Goal: Find specific fact: Find specific fact

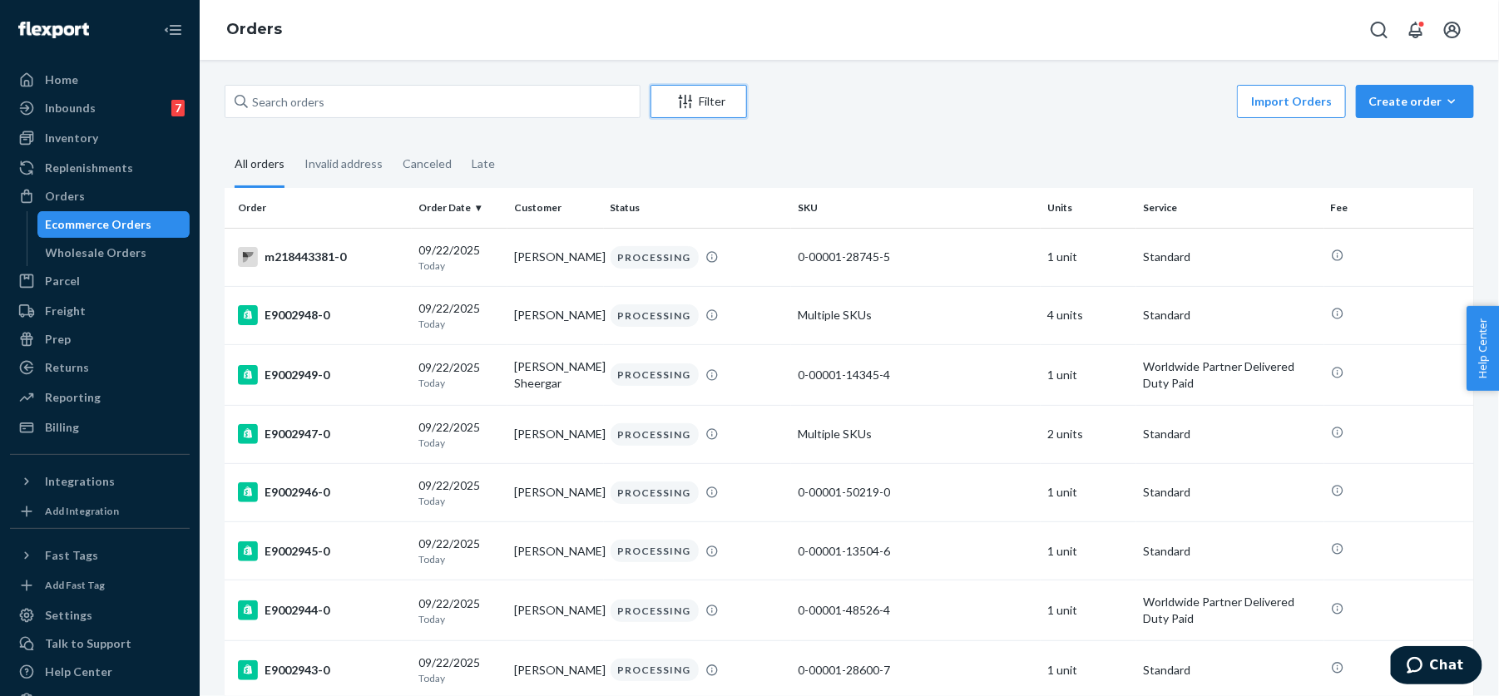
click at [704, 114] on button "Filter" at bounding box center [699, 101] width 97 height 33
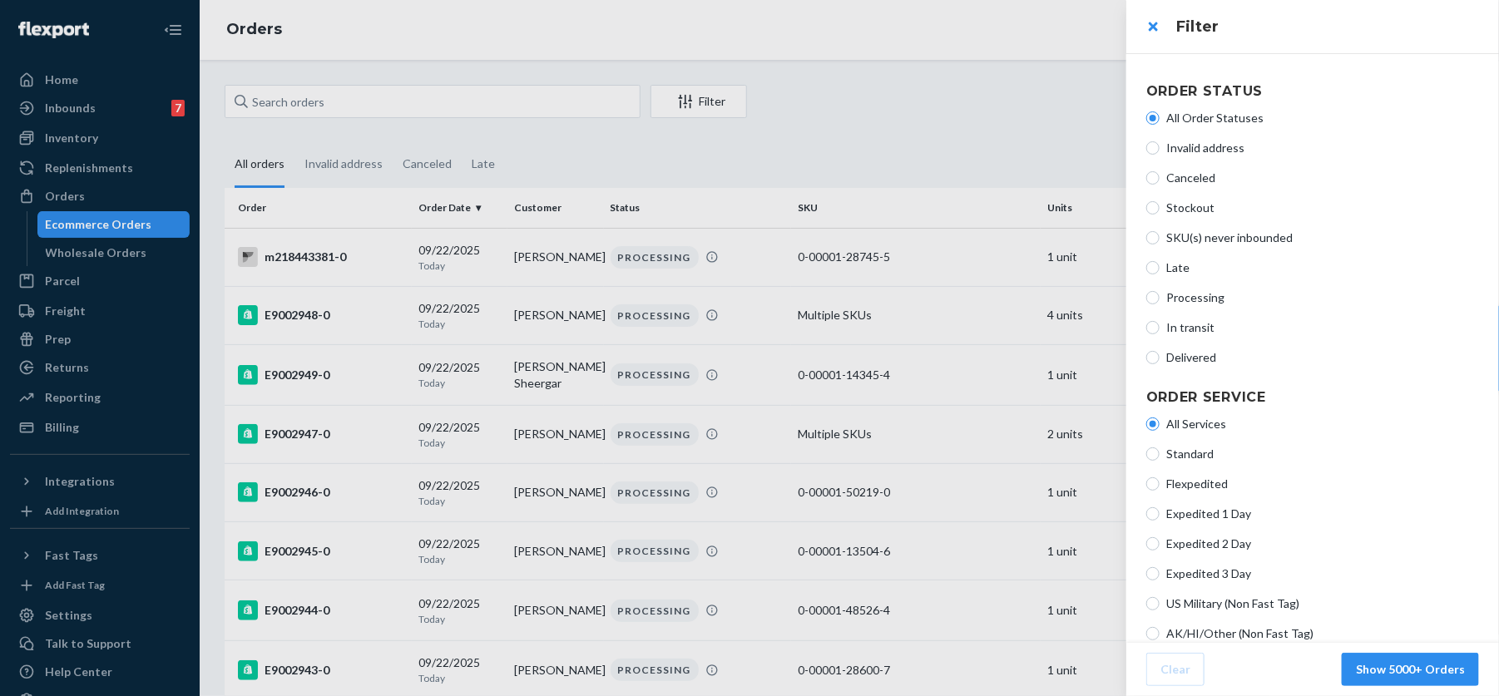
click at [960, 98] on div at bounding box center [749, 348] width 1499 height 696
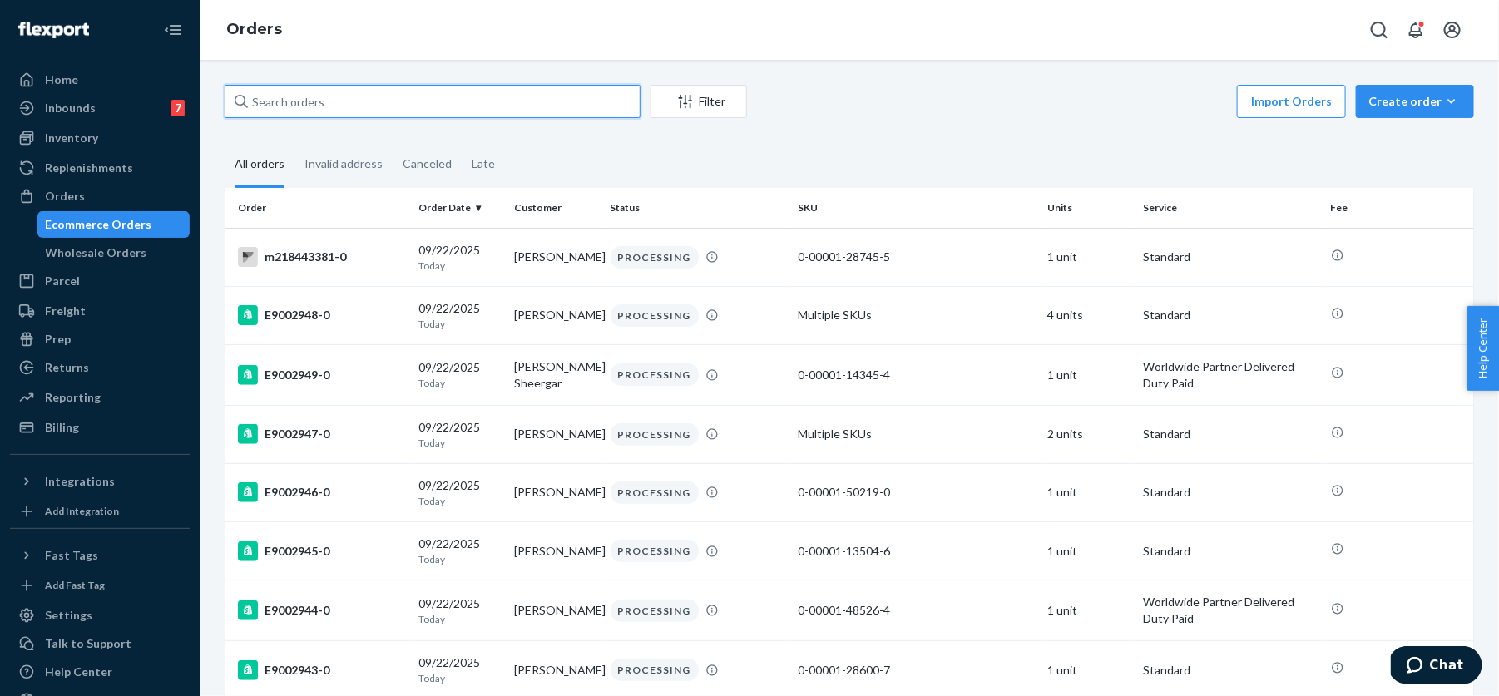
click at [480, 112] on input "text" at bounding box center [433, 101] width 416 height 33
paste input "[PERSON_NAME]"
type input "[PERSON_NAME]"
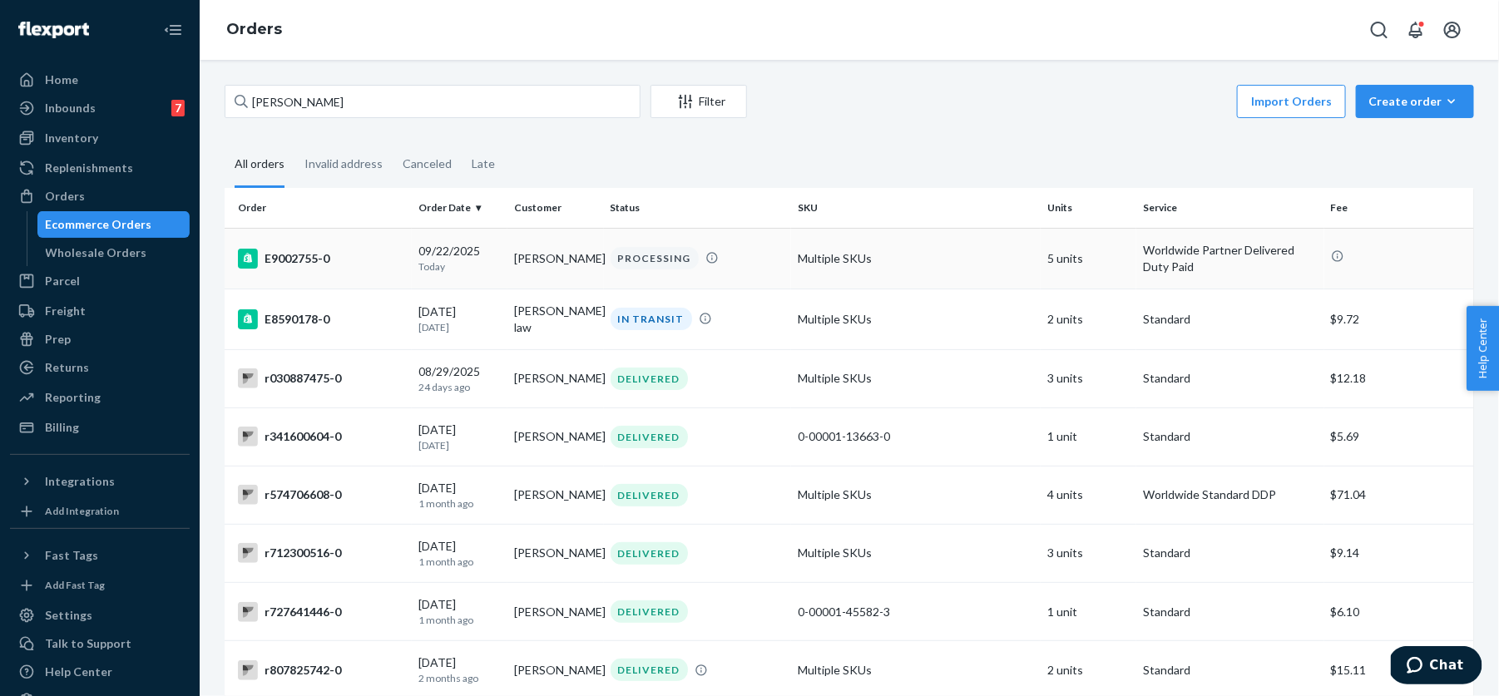
click at [364, 256] on div "E9002755-0" at bounding box center [321, 259] width 167 height 20
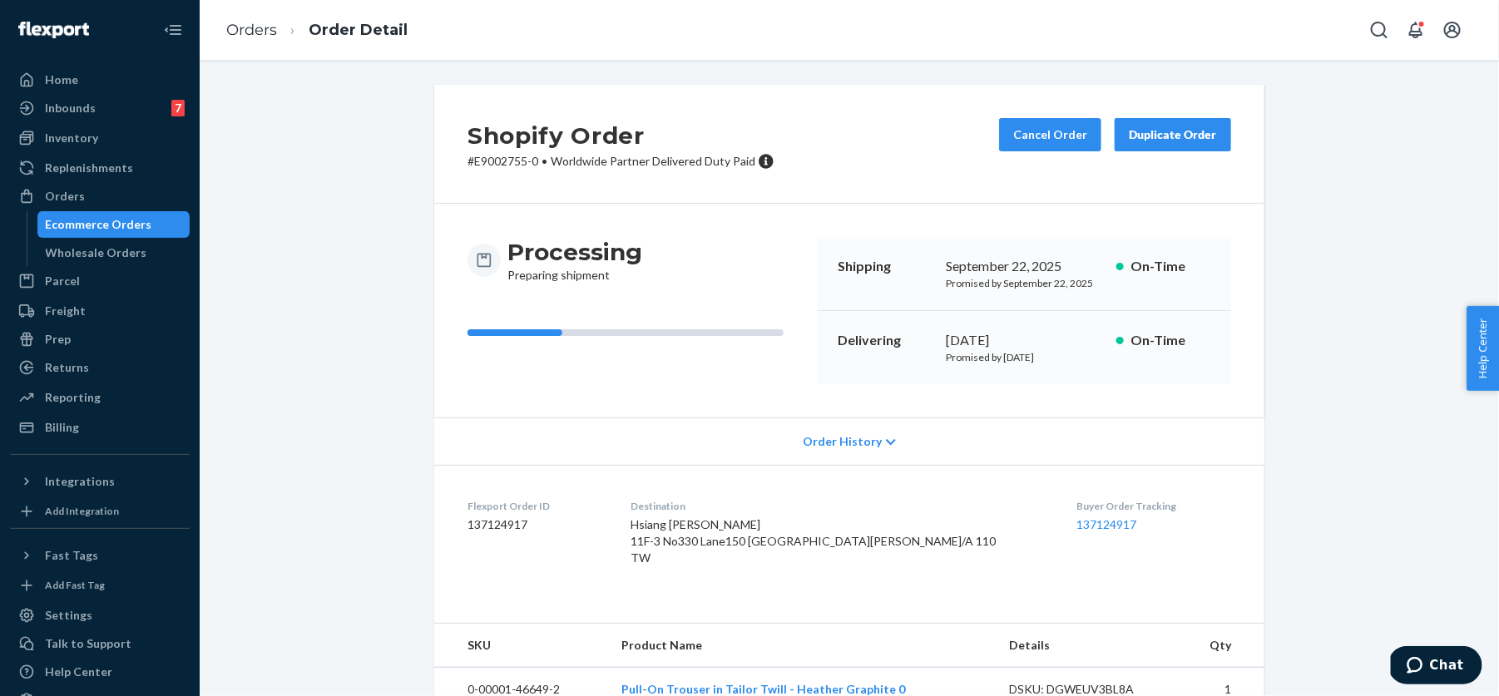
click at [484, 163] on p "# E9002755-0 • Worldwide Partner Delivered Duty Paid" at bounding box center [621, 161] width 307 height 17
copy p "E9002755"
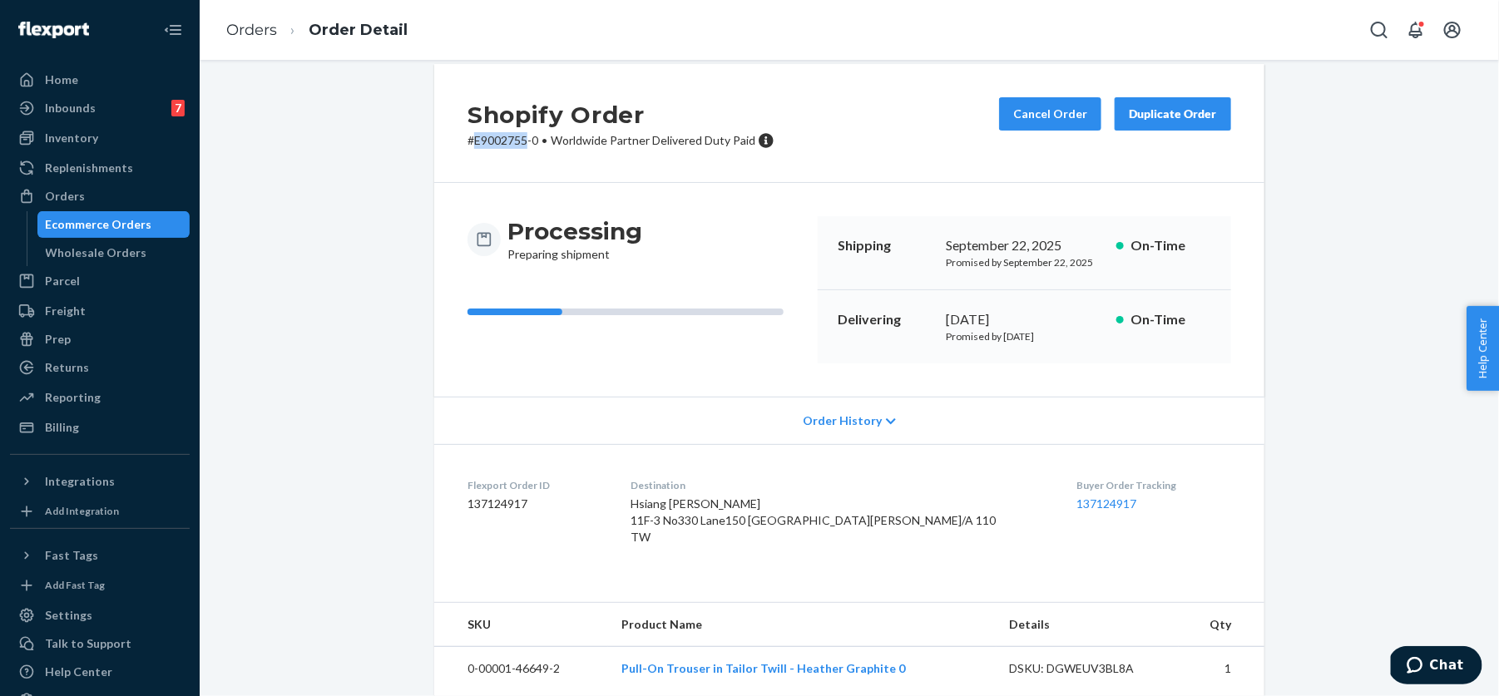
scroll to position [5, 0]
